Goal: Find specific page/section: Find specific page/section

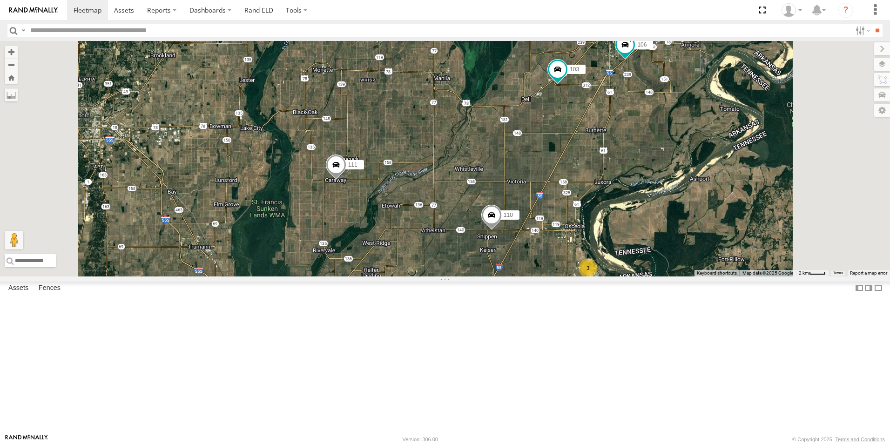
click at [0, 0] on span at bounding box center [0, 0] width 0 height 0
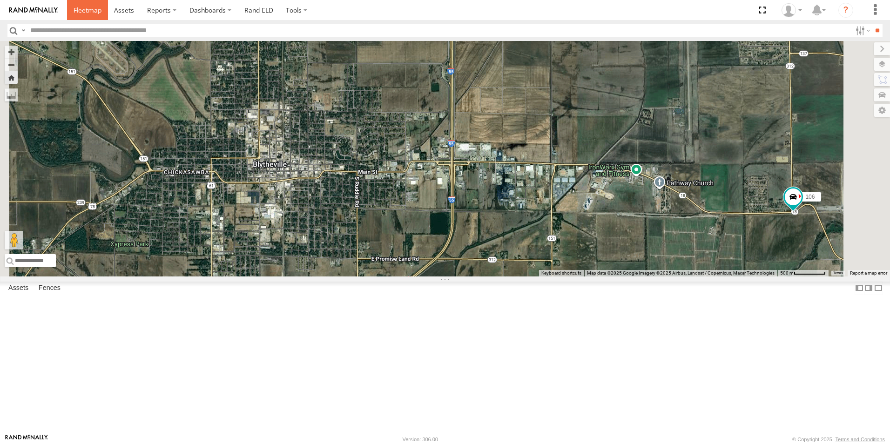
click at [96, 13] on span at bounding box center [88, 10] width 28 height 9
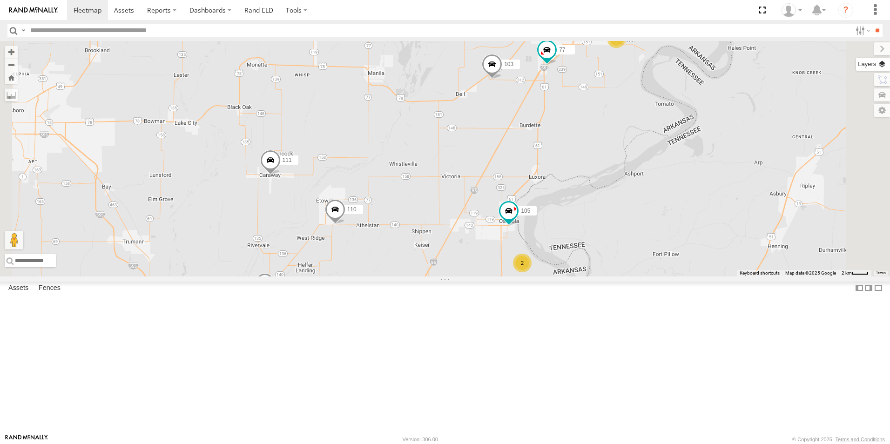
click at [879, 66] on label at bounding box center [873, 64] width 34 height 13
click at [0, 0] on span "Basemaps" at bounding box center [0, 0] width 0 height 0
click at [0, 0] on span "Satellite + Roadmap" at bounding box center [0, 0] width 0 height 0
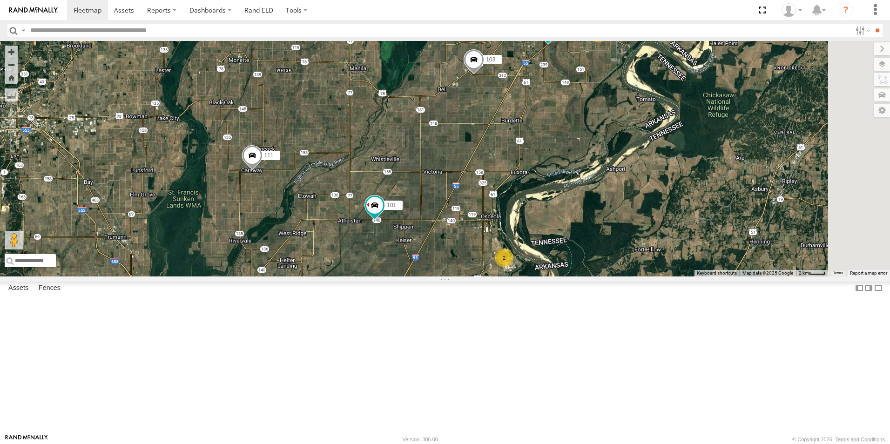
click at [0, 0] on span at bounding box center [0, 0] width 0 height 0
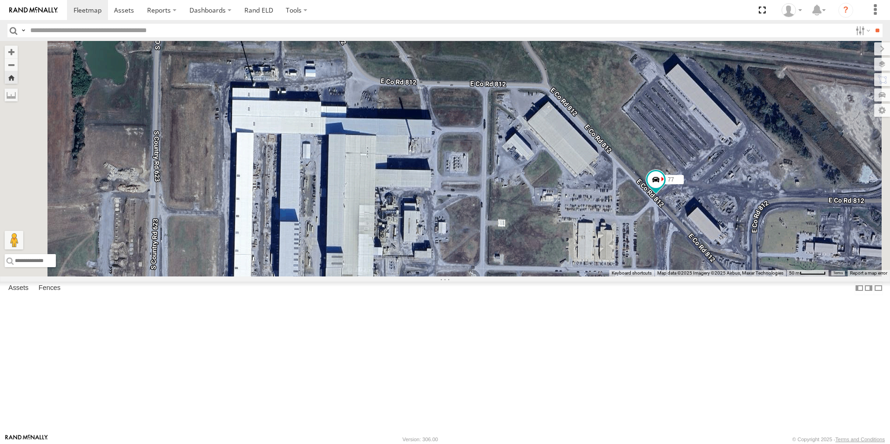
scroll to position [86, 0]
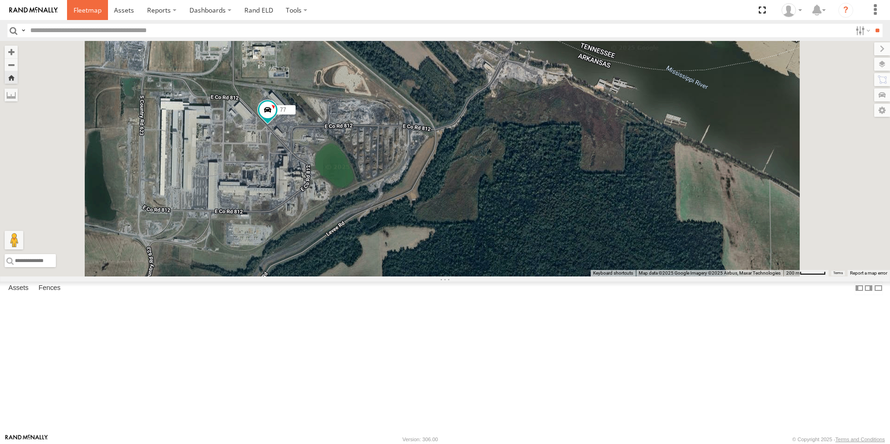
click at [83, 11] on span at bounding box center [88, 10] width 28 height 9
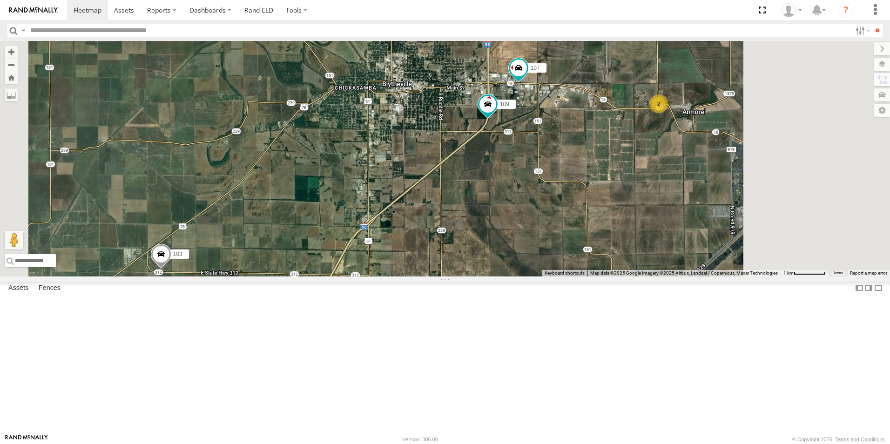
drag, startPoint x: 801, startPoint y: 109, endPoint x: 643, endPoint y: 241, distance: 205.9
click at [645, 241] on div "106 101 111 103 107 109 2" at bounding box center [445, 159] width 890 height 236
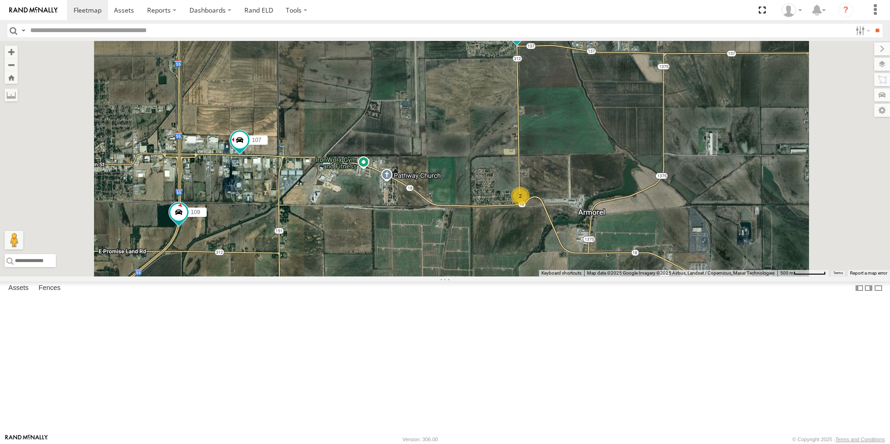
drag, startPoint x: 639, startPoint y: 180, endPoint x: 575, endPoint y: 198, distance: 66.4
click at [582, 197] on div "106 101 111 103 107 109 2" at bounding box center [445, 159] width 890 height 236
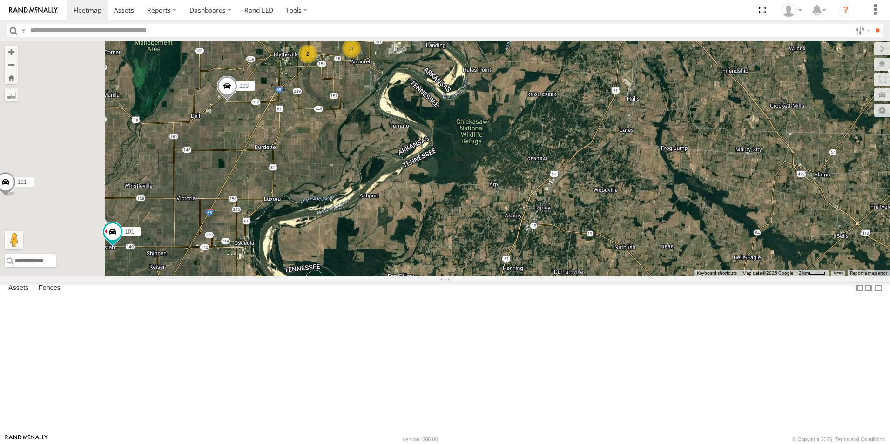
drag, startPoint x: 307, startPoint y: 188, endPoint x: 396, endPoint y: 185, distance: 89.4
click at [395, 185] on div "101 111 103 2 3 2" at bounding box center [445, 159] width 890 height 236
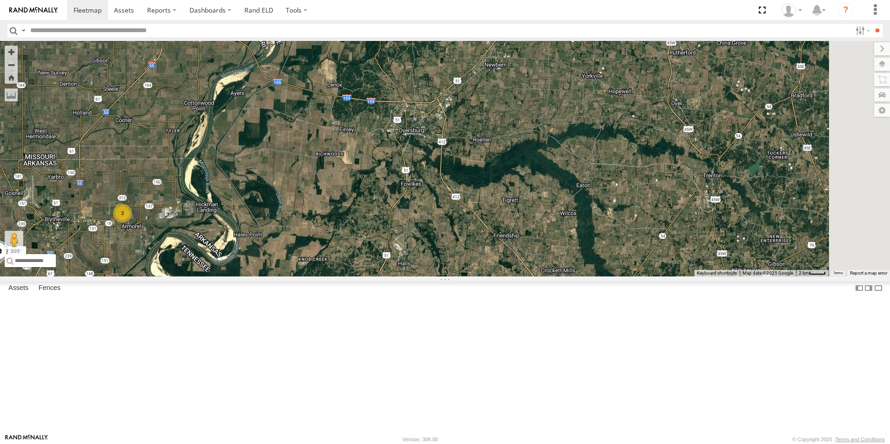
drag, startPoint x: 380, startPoint y: 145, endPoint x: 384, endPoint y: 282, distance: 136.9
click at [384, 277] on div "101 111 103 3" at bounding box center [445, 159] width 890 height 236
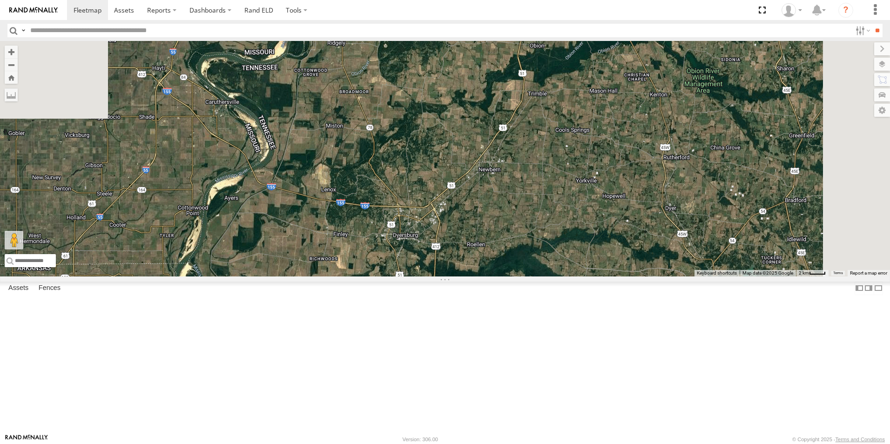
drag, startPoint x: 401, startPoint y: 191, endPoint x: 395, endPoint y: 274, distance: 83.1
click at [395, 274] on div "101 111 103 3" at bounding box center [445, 159] width 890 height 236
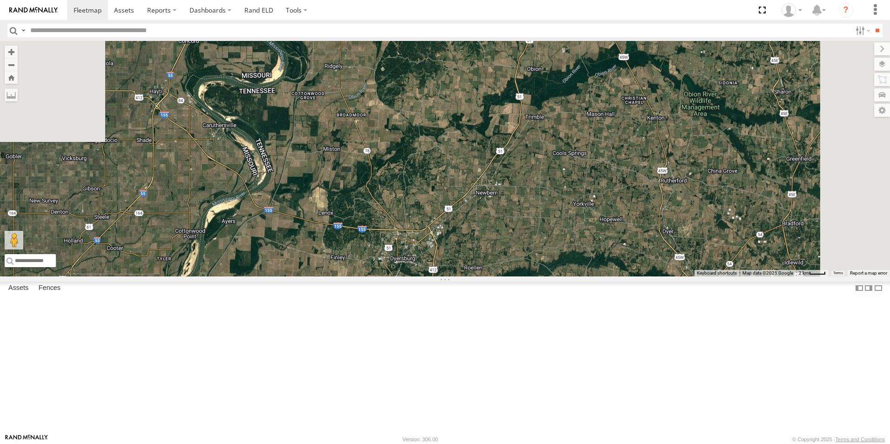
drag, startPoint x: 408, startPoint y: 241, endPoint x: 409, endPoint y: 271, distance: 29.3
click at [409, 271] on div "101 111 103 3" at bounding box center [445, 159] width 890 height 236
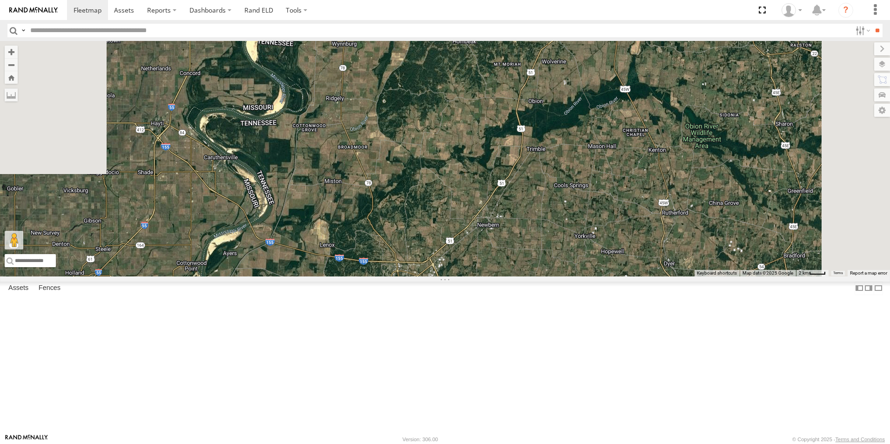
drag, startPoint x: 413, startPoint y: 264, endPoint x: 412, endPoint y: 268, distance: 4.9
click at [412, 268] on div "101 111 103 3" at bounding box center [445, 159] width 890 height 236
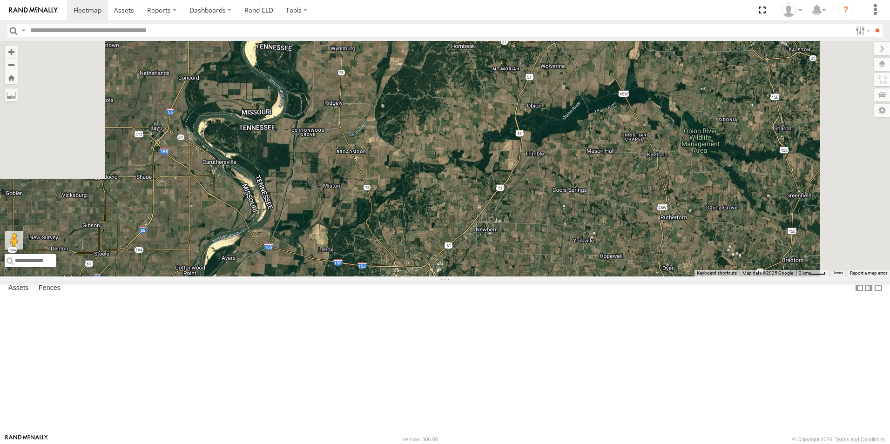
drag, startPoint x: 411, startPoint y: 256, endPoint x: 414, endPoint y: 265, distance: 10.3
click at [412, 272] on div "101 111 103 3" at bounding box center [445, 159] width 890 height 236
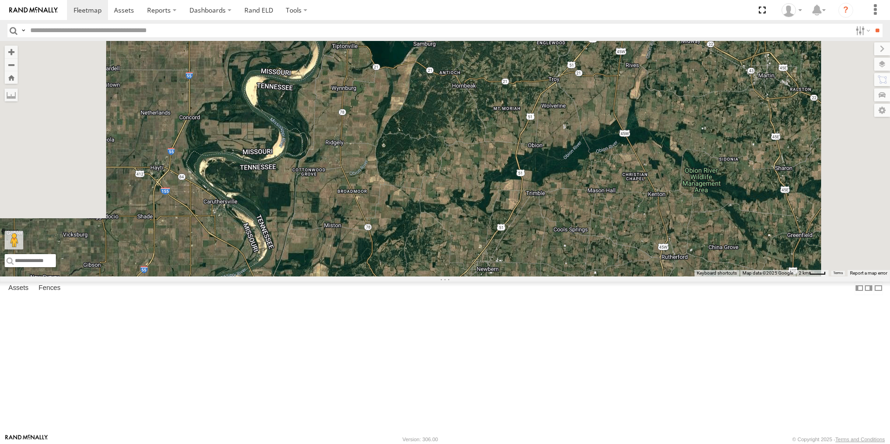
drag, startPoint x: 425, startPoint y: 251, endPoint x: 424, endPoint y: 276, distance: 24.7
click at [424, 276] on div "101 111 103 3" at bounding box center [445, 159] width 890 height 236
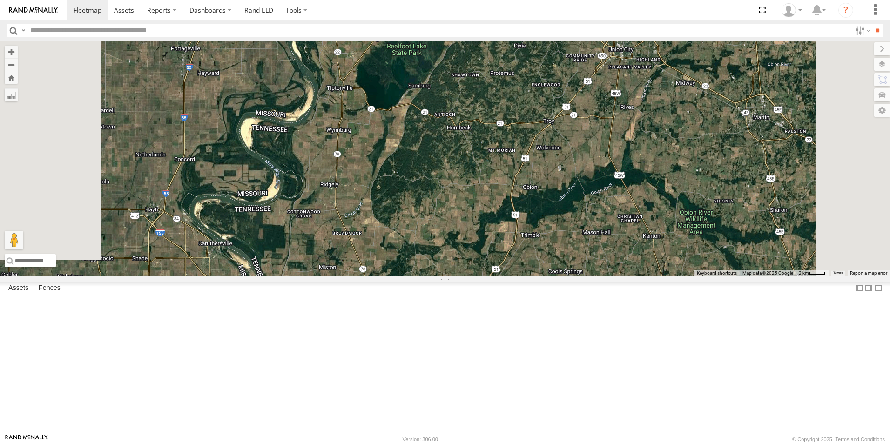
drag, startPoint x: 428, startPoint y: 277, endPoint x: 425, endPoint y: 271, distance: 6.5
click at [427, 277] on div "101 111 103 3" at bounding box center [445, 159] width 890 height 236
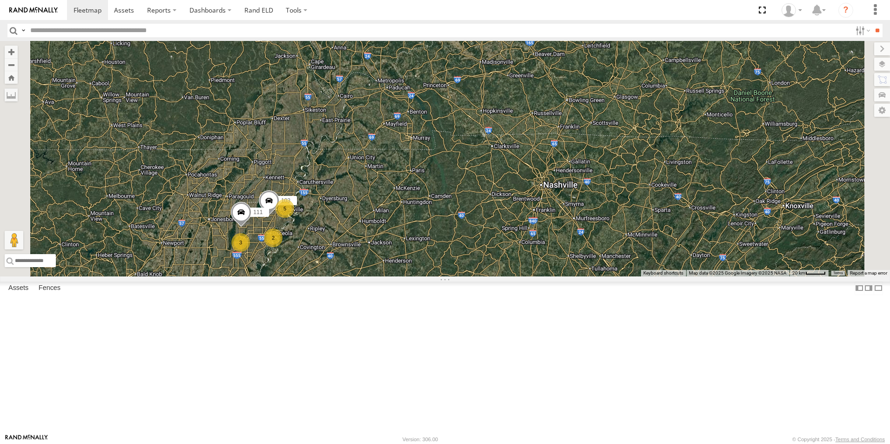
click at [0, 0] on span at bounding box center [0, 0] width 0 height 0
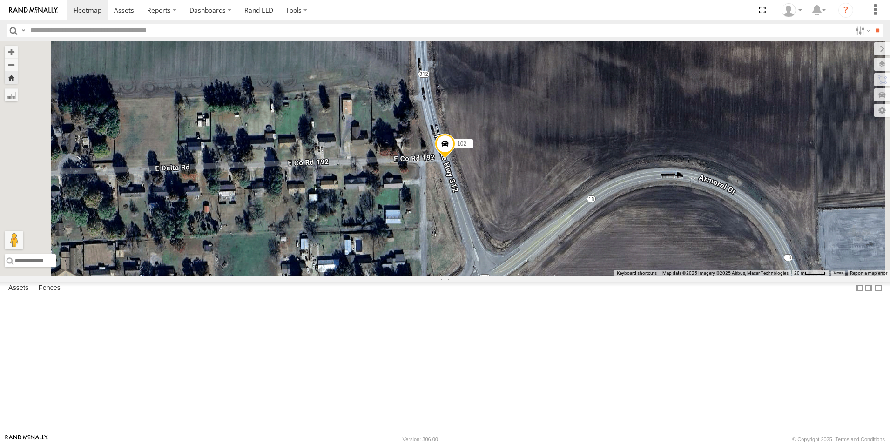
click at [0, 0] on div at bounding box center [0, 0] width 0 height 0
click at [0, 0] on span at bounding box center [0, 0] width 0 height 0
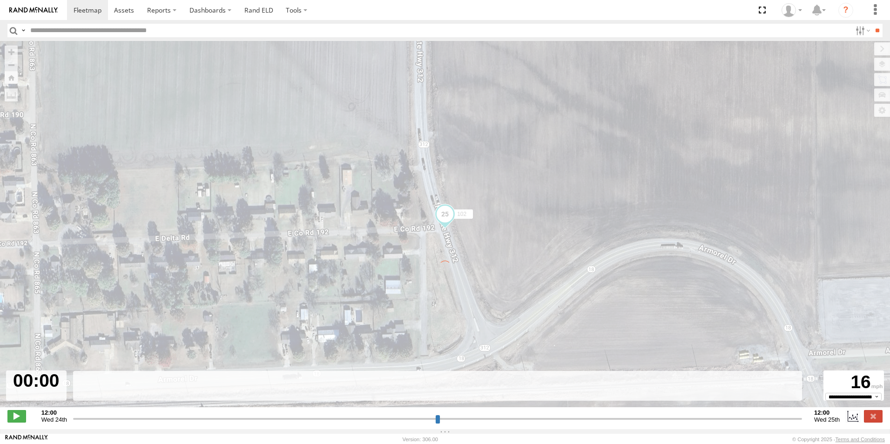
type input "**********"
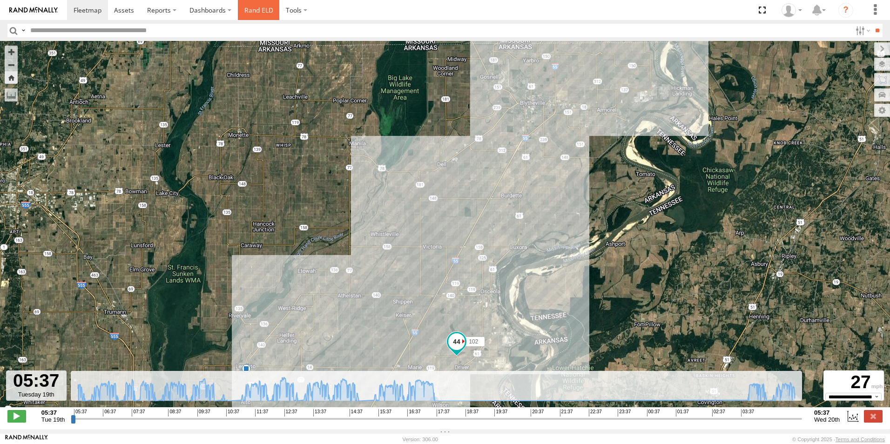
click at [253, 10] on link "Rand ELD" at bounding box center [259, 10] width 42 height 20
click at [81, 11] on span at bounding box center [88, 10] width 28 height 9
